Goal: Information Seeking & Learning: Find specific page/section

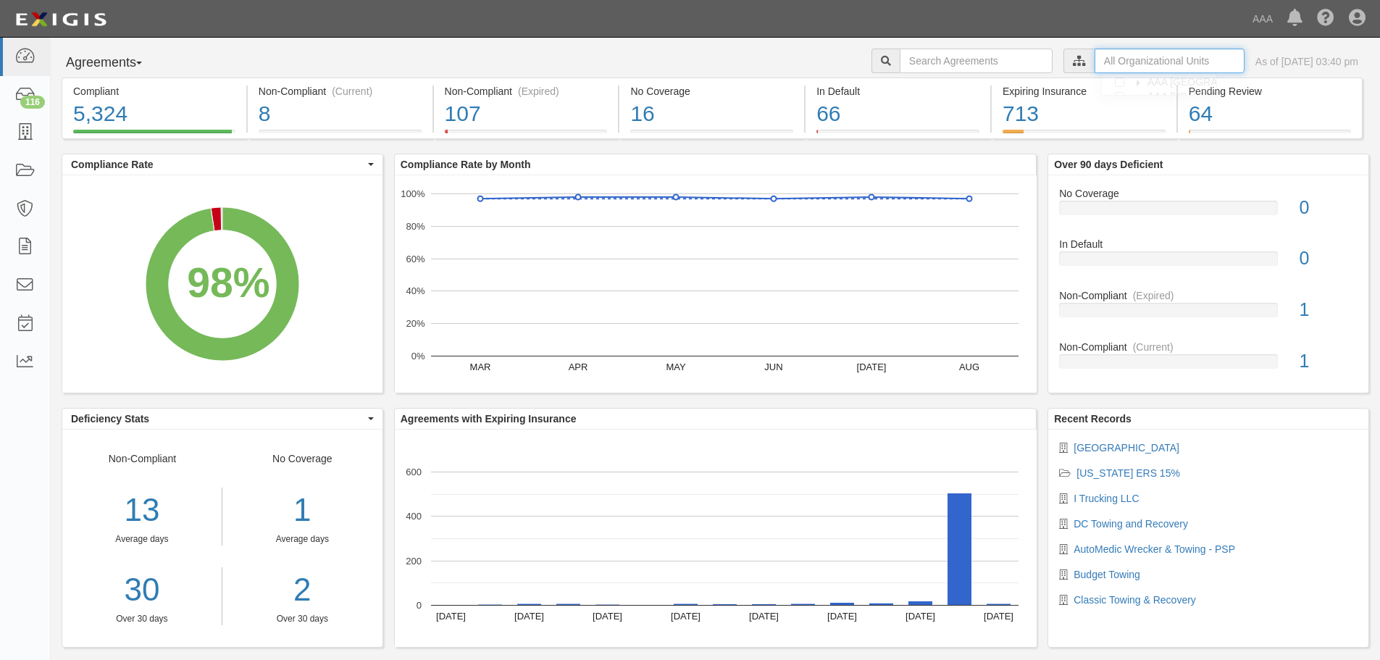
click at [1095, 58] on input "text" at bounding box center [1170, 61] width 150 height 25
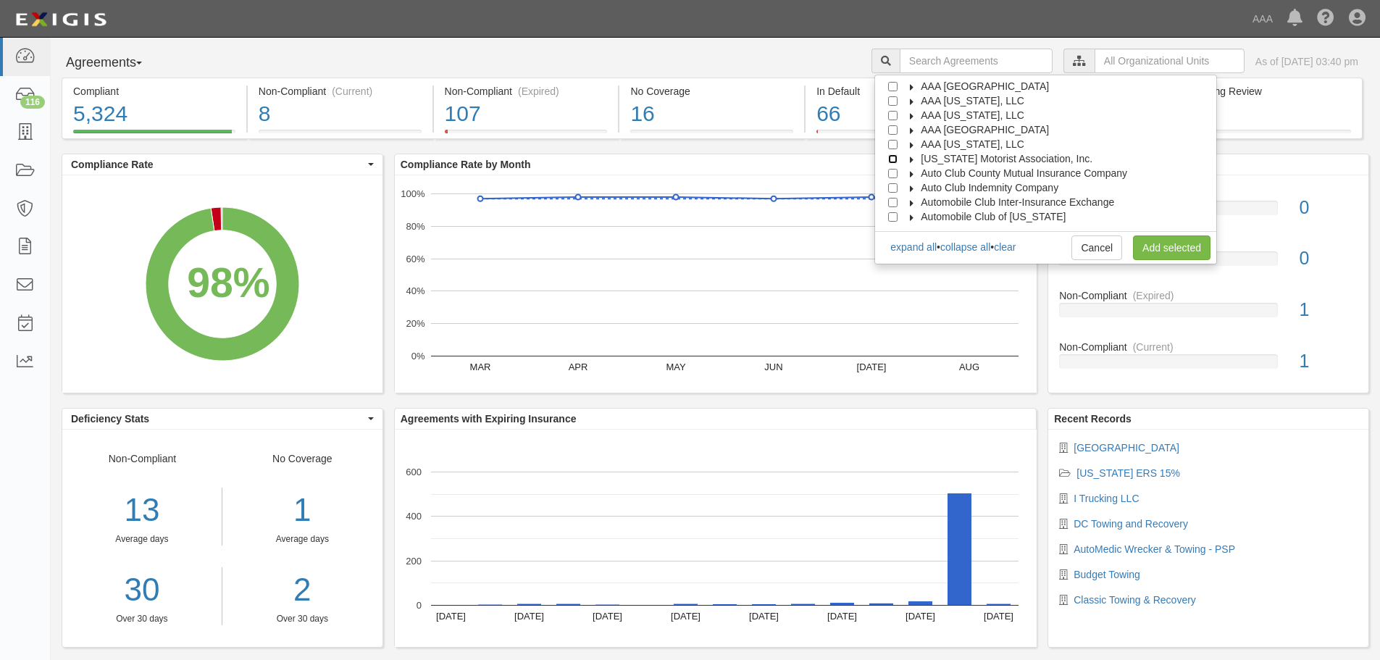
click at [898, 161] on input "Alabama Motorist Association, Inc." at bounding box center [892, 158] width 9 height 9
checkbox input "true"
click at [917, 157] on icon at bounding box center [912, 159] width 10 height 7
click at [930, 173] on icon at bounding box center [925, 174] width 10 height 7
click at [959, 201] on span "Emergency Roadside Service (ERS)" at bounding box center [1017, 202] width 164 height 12
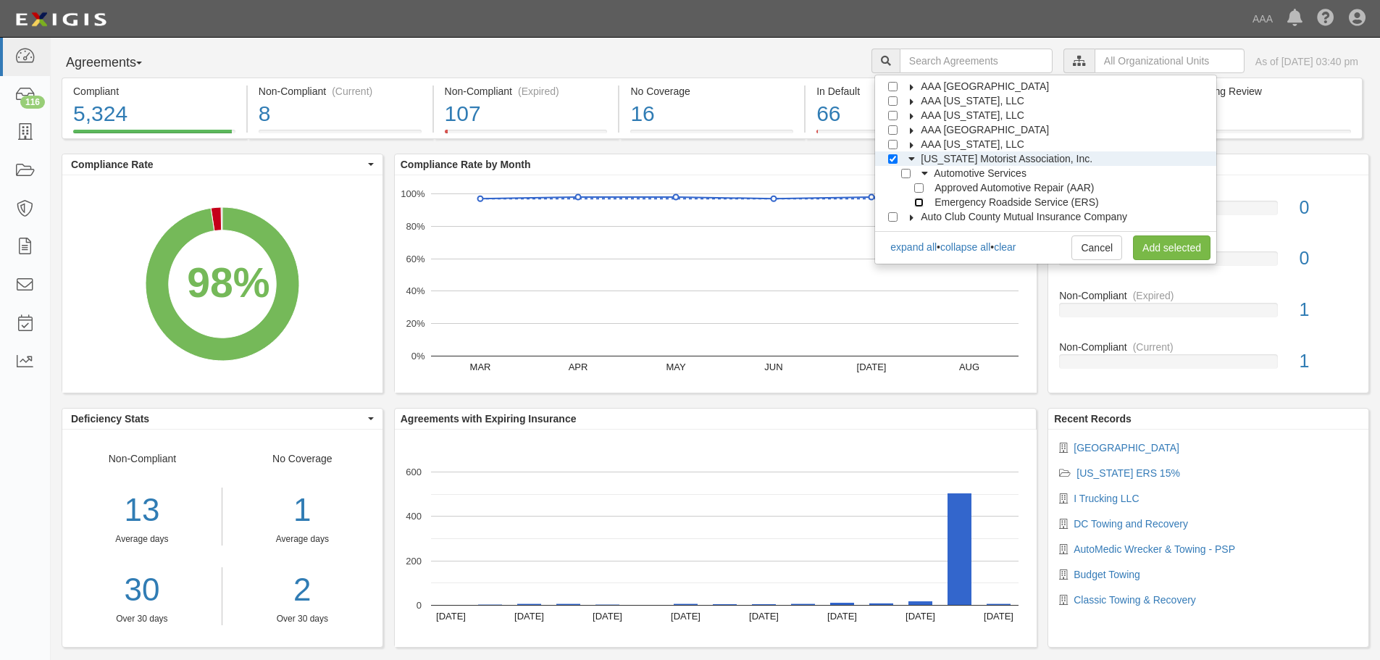
click at [924, 201] on input "Emergency Roadside Service (ERS)" at bounding box center [918, 202] width 9 height 9
checkbox input "true"
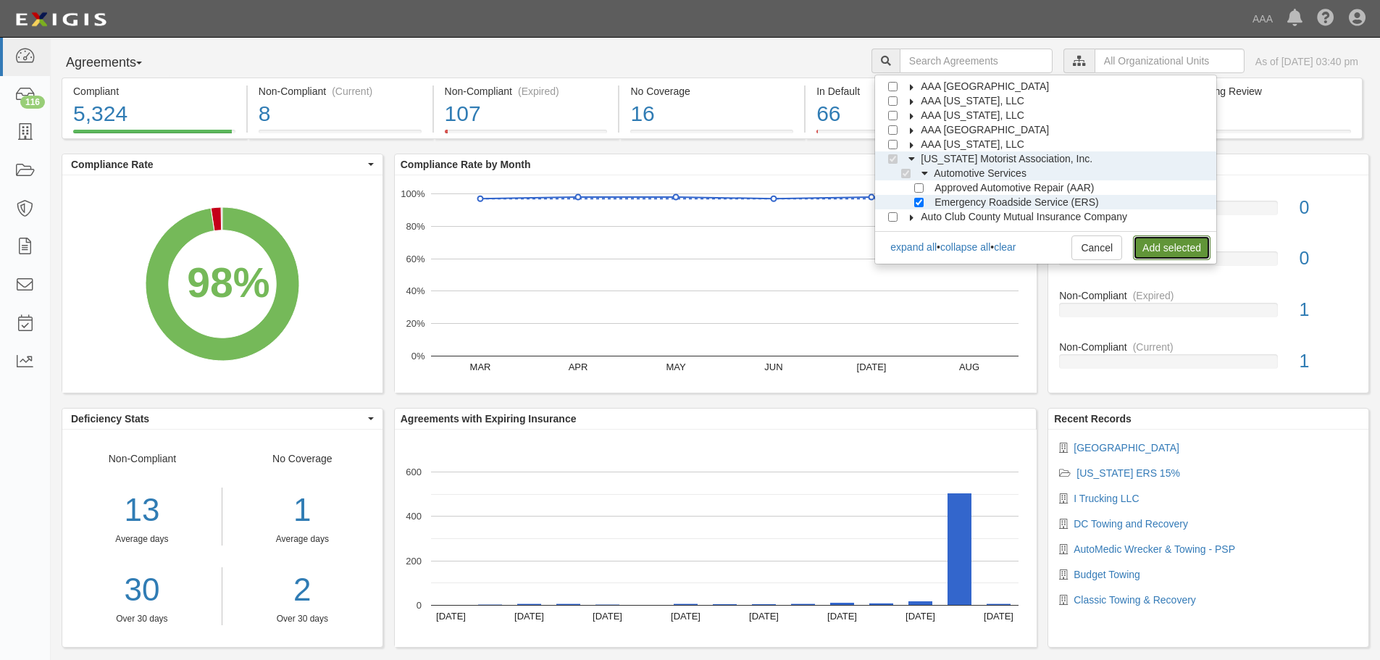
click at [1153, 245] on link "Add selected" at bounding box center [1172, 247] width 78 height 25
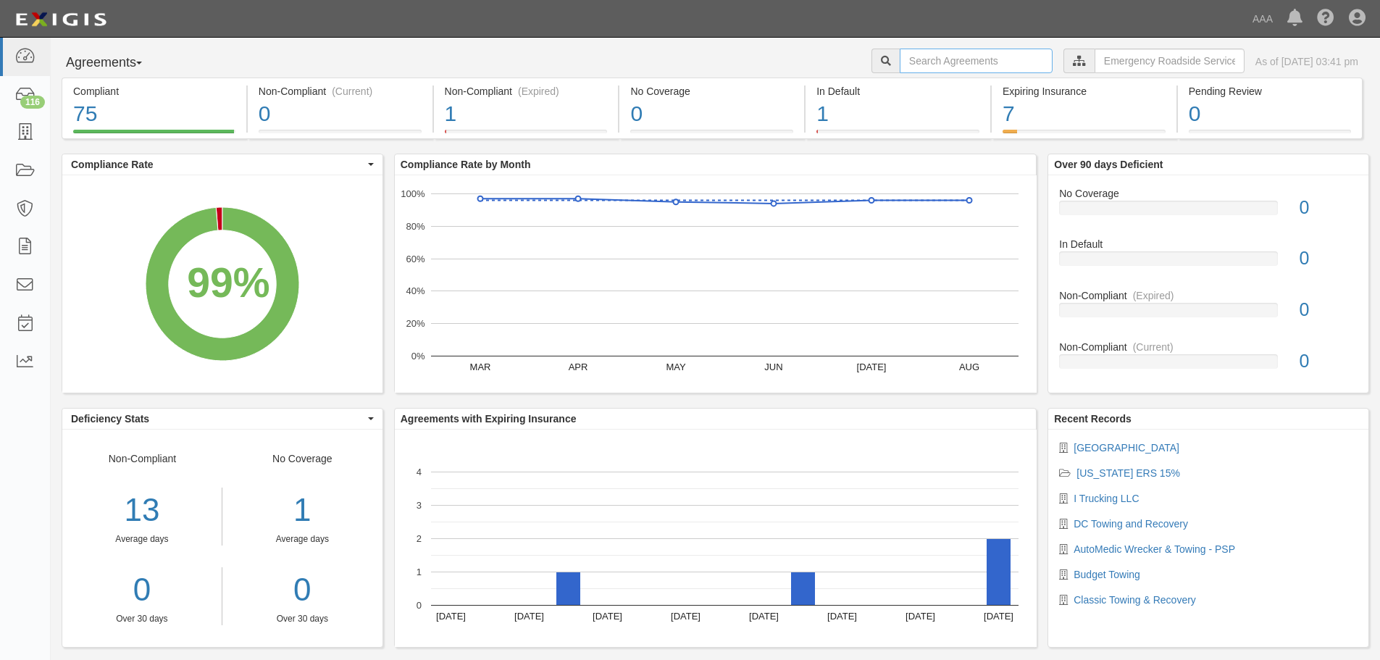
click at [1001, 65] on input "text" at bounding box center [976, 61] width 153 height 25
type input "absolute"
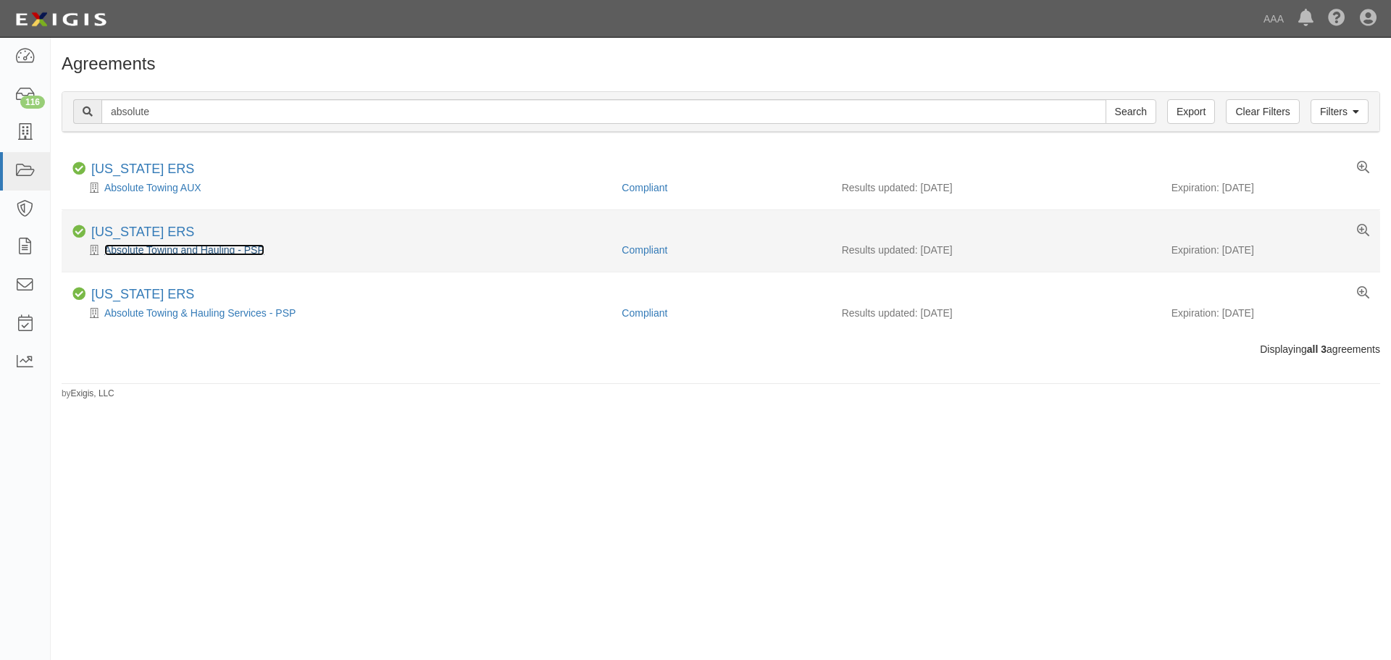
click at [199, 251] on link "Absolute Towing and Hauling - PSP" at bounding box center [184, 250] width 160 height 12
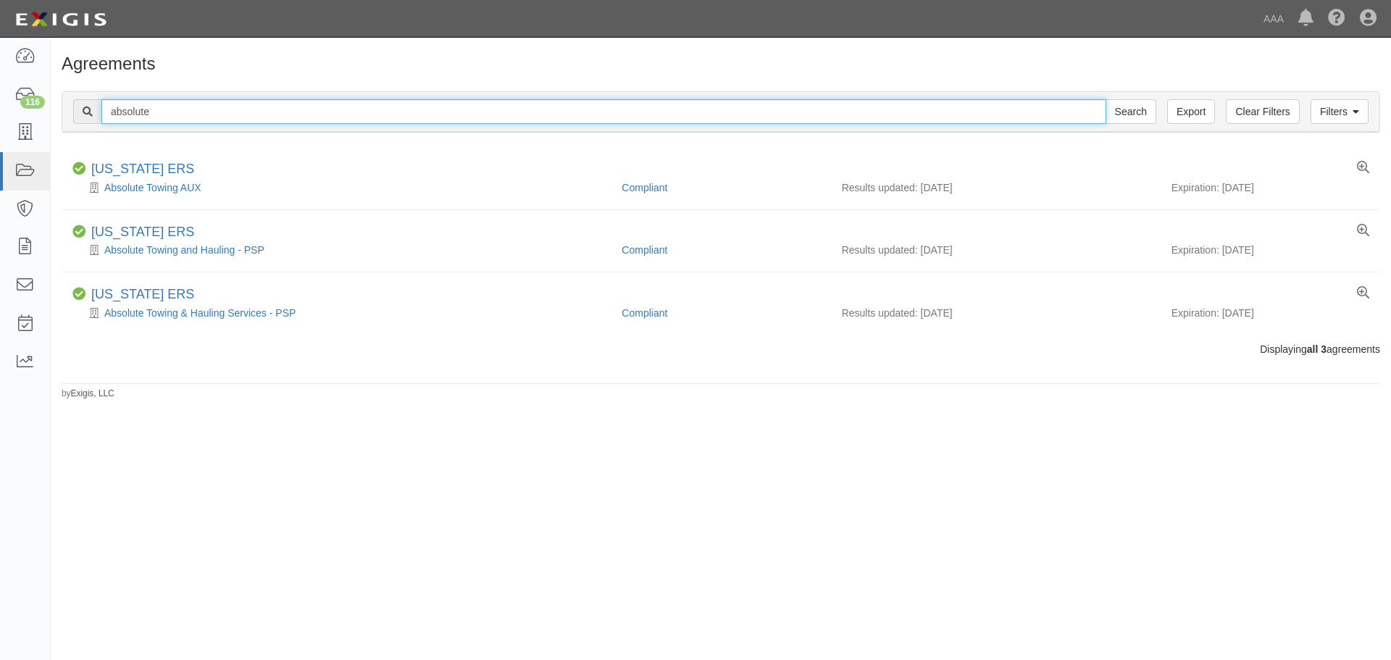
click at [284, 105] on input "absolute" at bounding box center [603, 111] width 1005 height 25
type input "taylor"
click at [1106, 99] on input "Search" at bounding box center [1131, 111] width 51 height 25
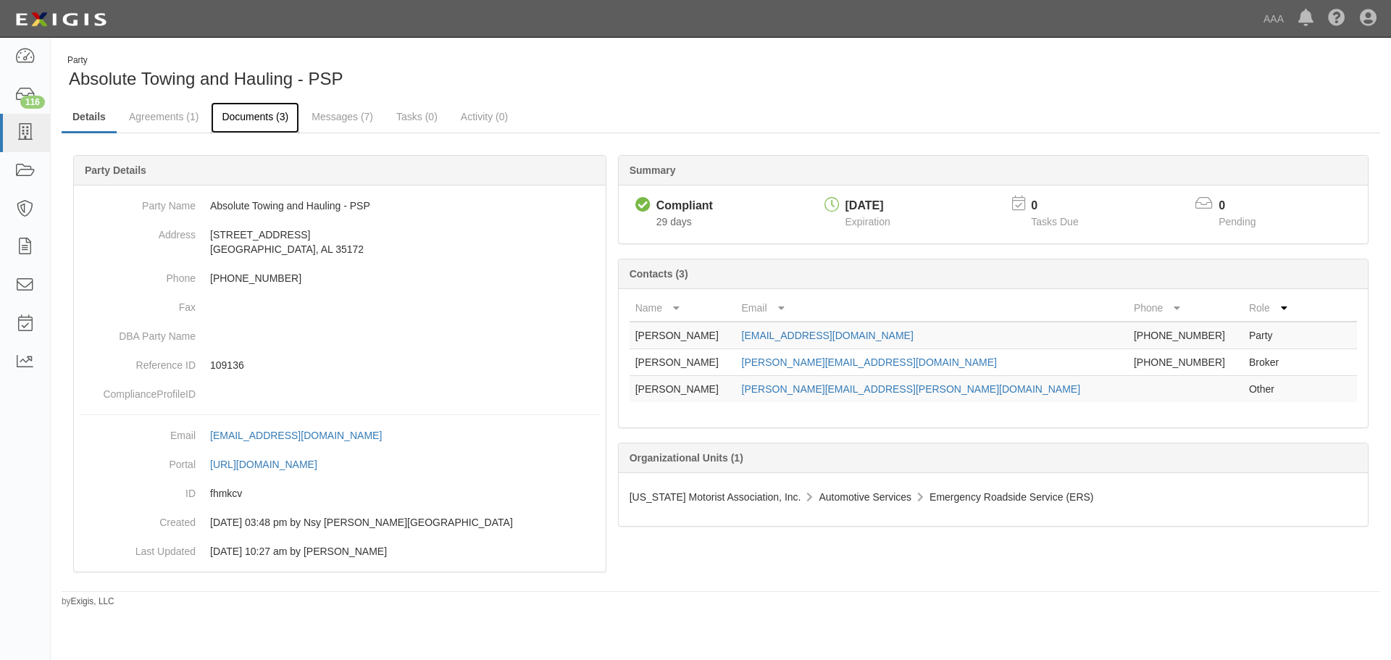
click at [221, 114] on link "Documents (3)" at bounding box center [255, 117] width 88 height 31
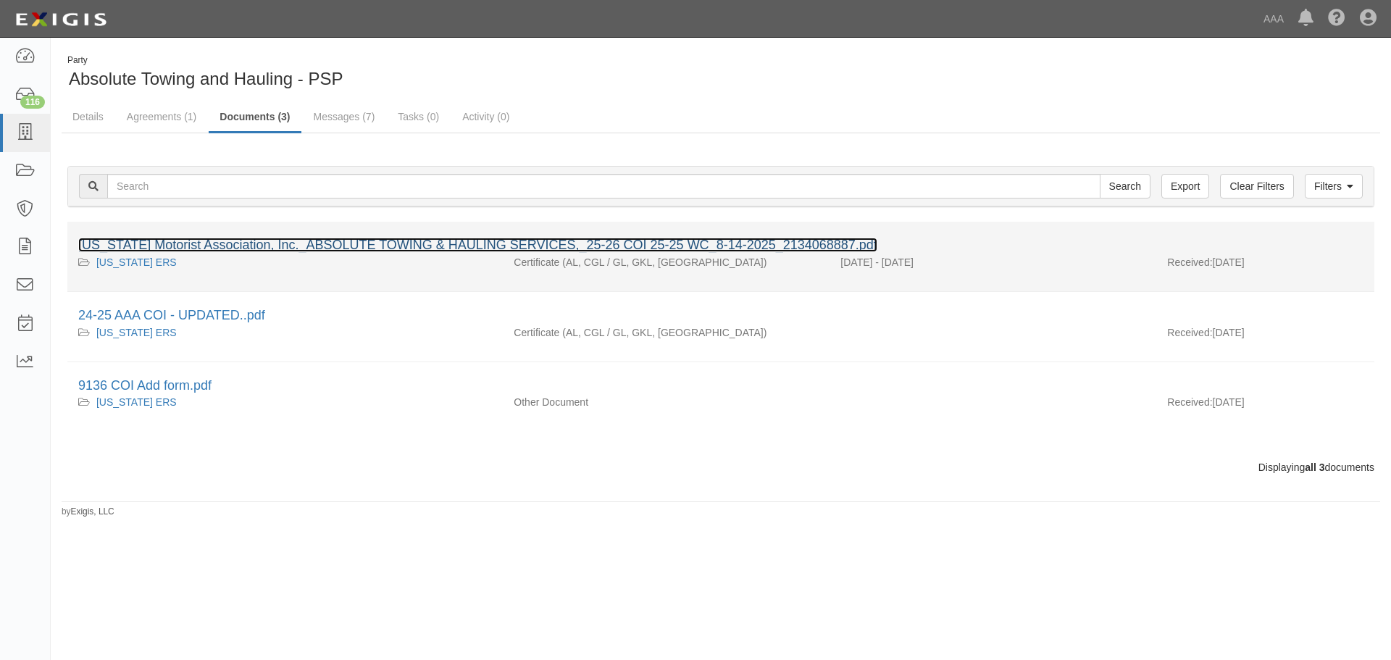
click at [331, 245] on link "[US_STATE] Motorist Association, Inc._ABSOLUTE TOWING & HAULING SERVICES,_25-26…" at bounding box center [477, 245] width 799 height 14
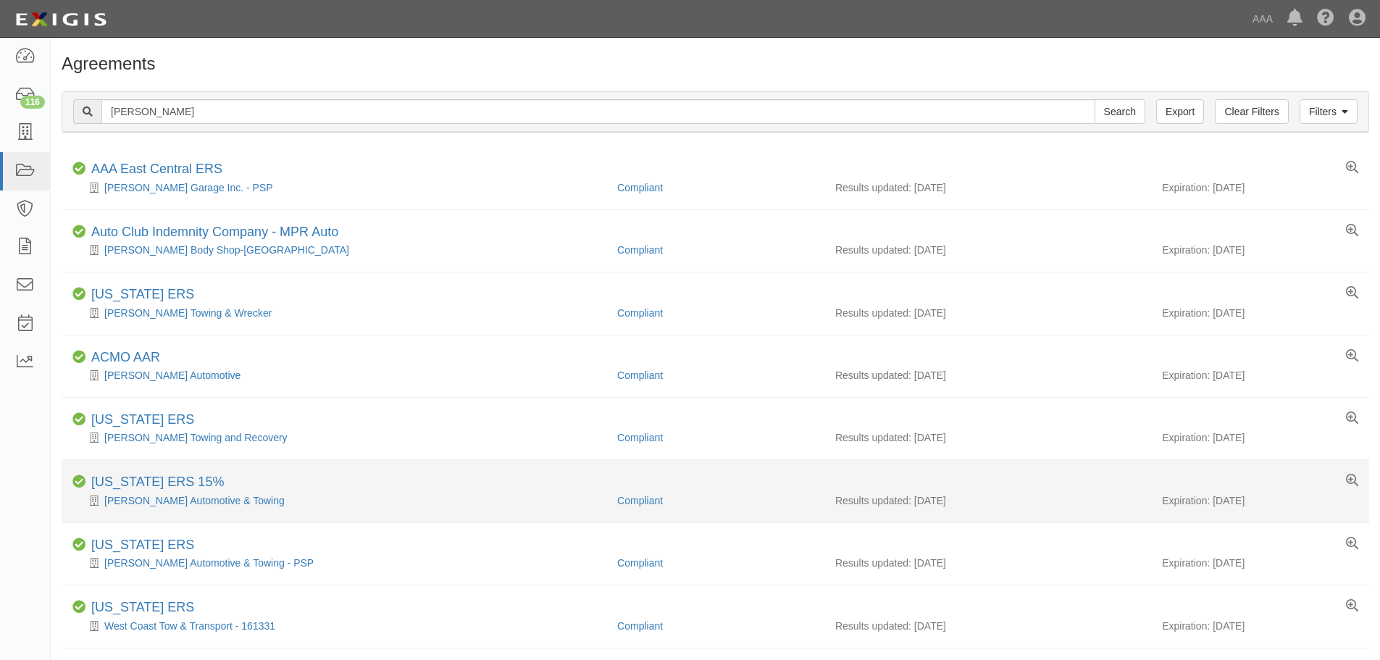
scroll to position [72, 0]
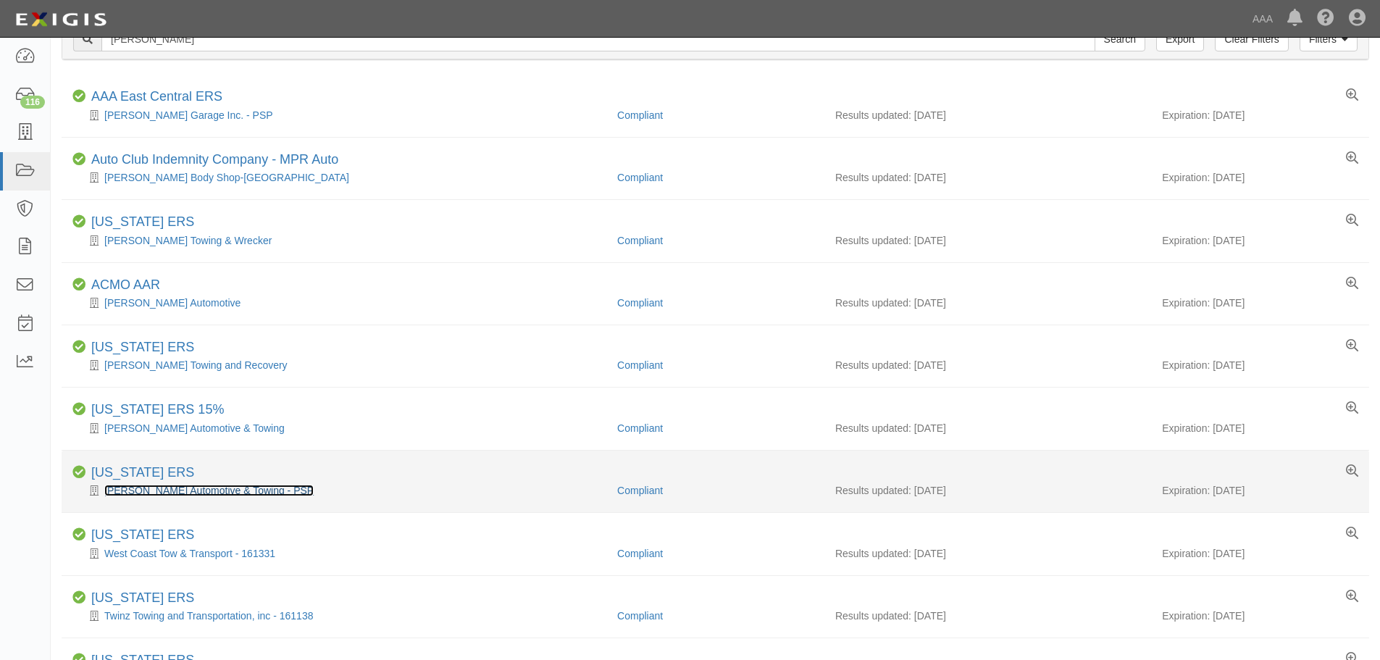
click at [183, 489] on link "[PERSON_NAME] Automotive & Towing - PSP" at bounding box center [208, 491] width 209 height 12
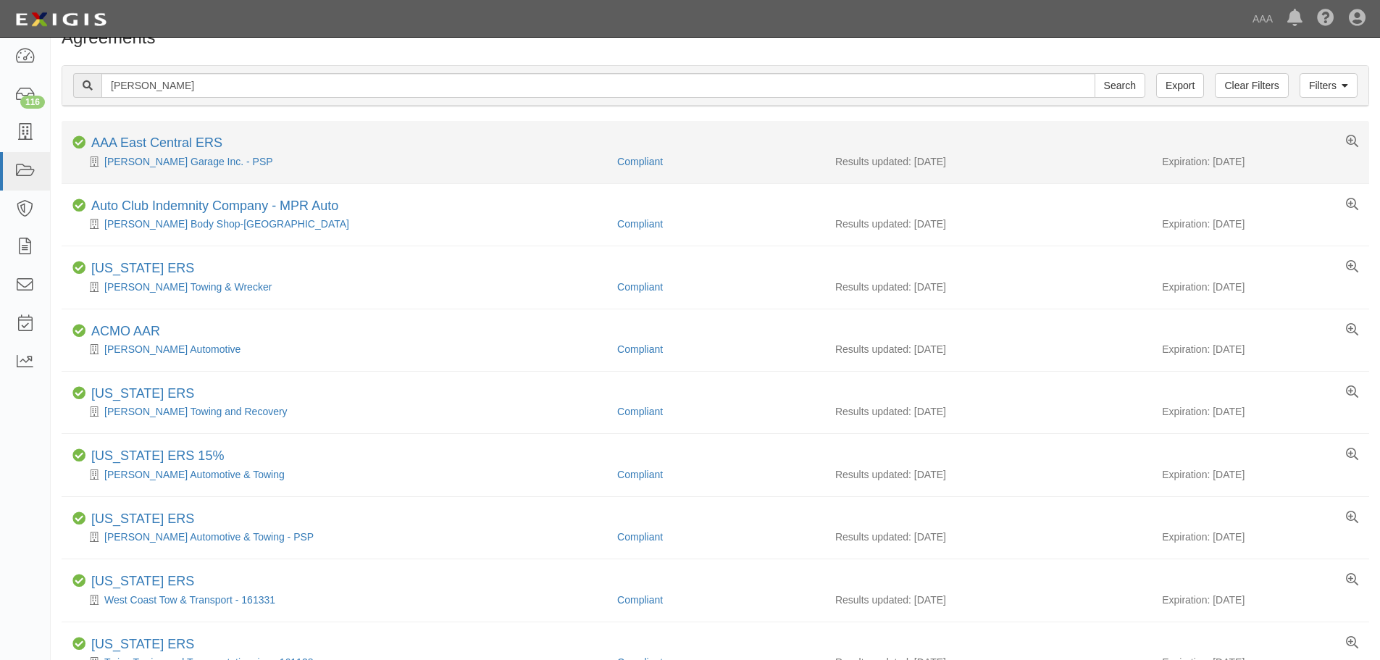
scroll to position [0, 0]
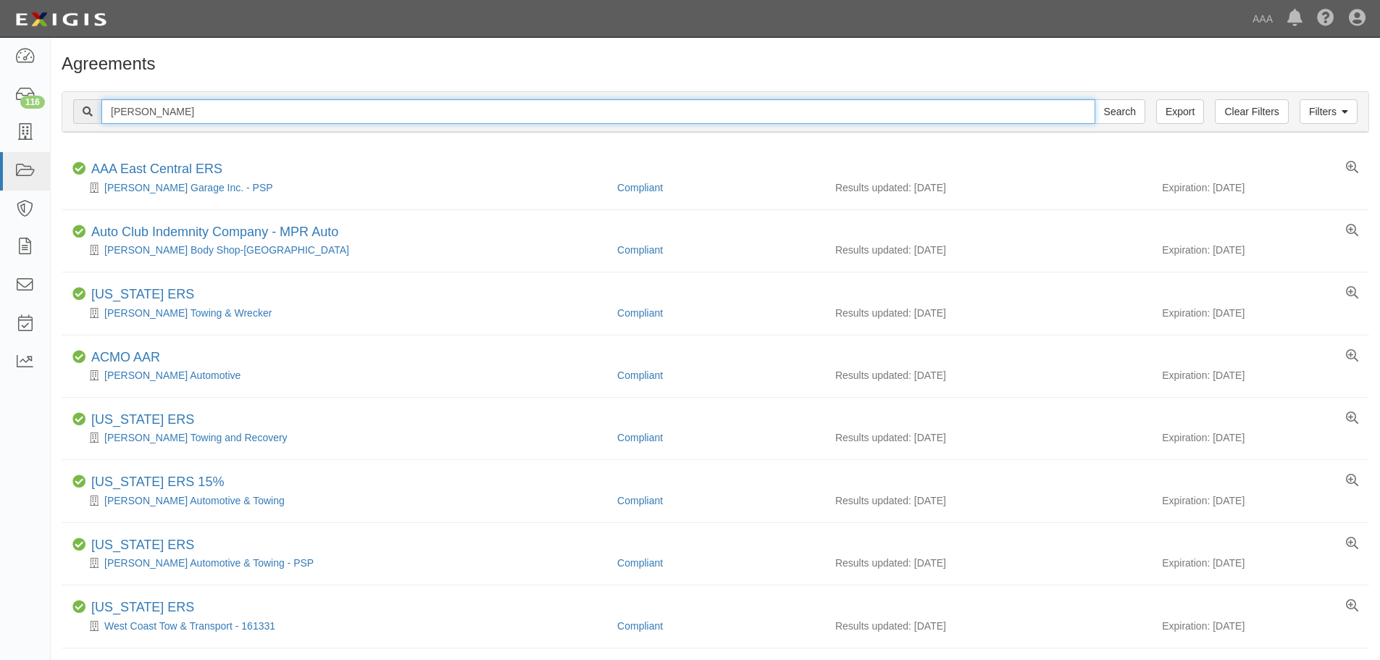
click at [217, 113] on input "taylor" at bounding box center [598, 111] width 994 height 25
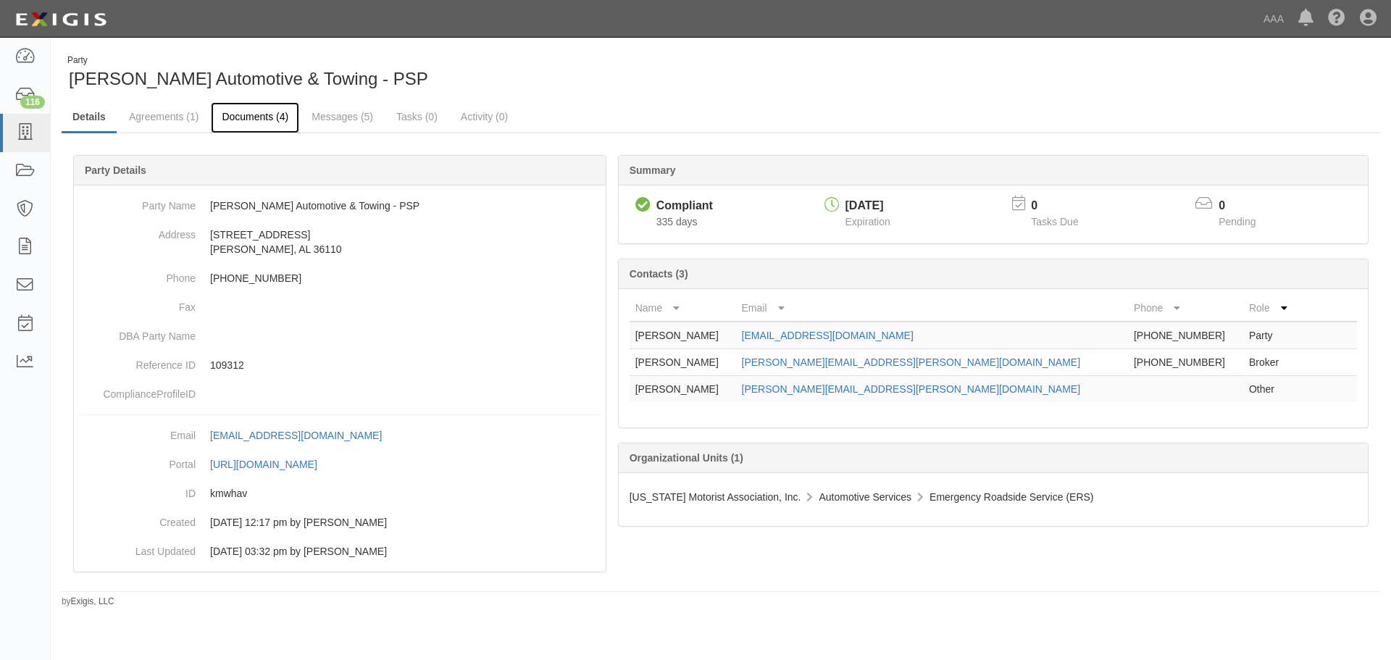
click at [270, 104] on link "Documents (4)" at bounding box center [255, 117] width 88 height 31
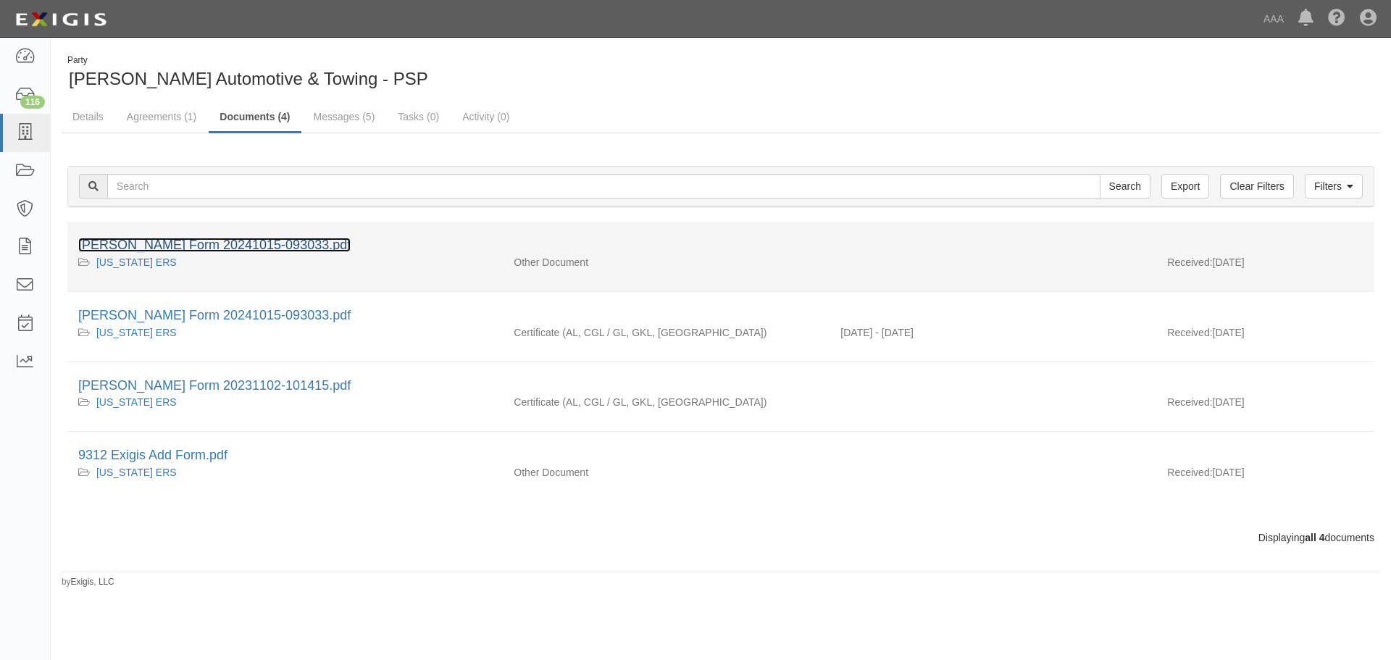
click at [272, 251] on link "[PERSON_NAME] Form 20241015-093033.pdf" at bounding box center [214, 245] width 272 height 14
